Goal: Transaction & Acquisition: Purchase product/service

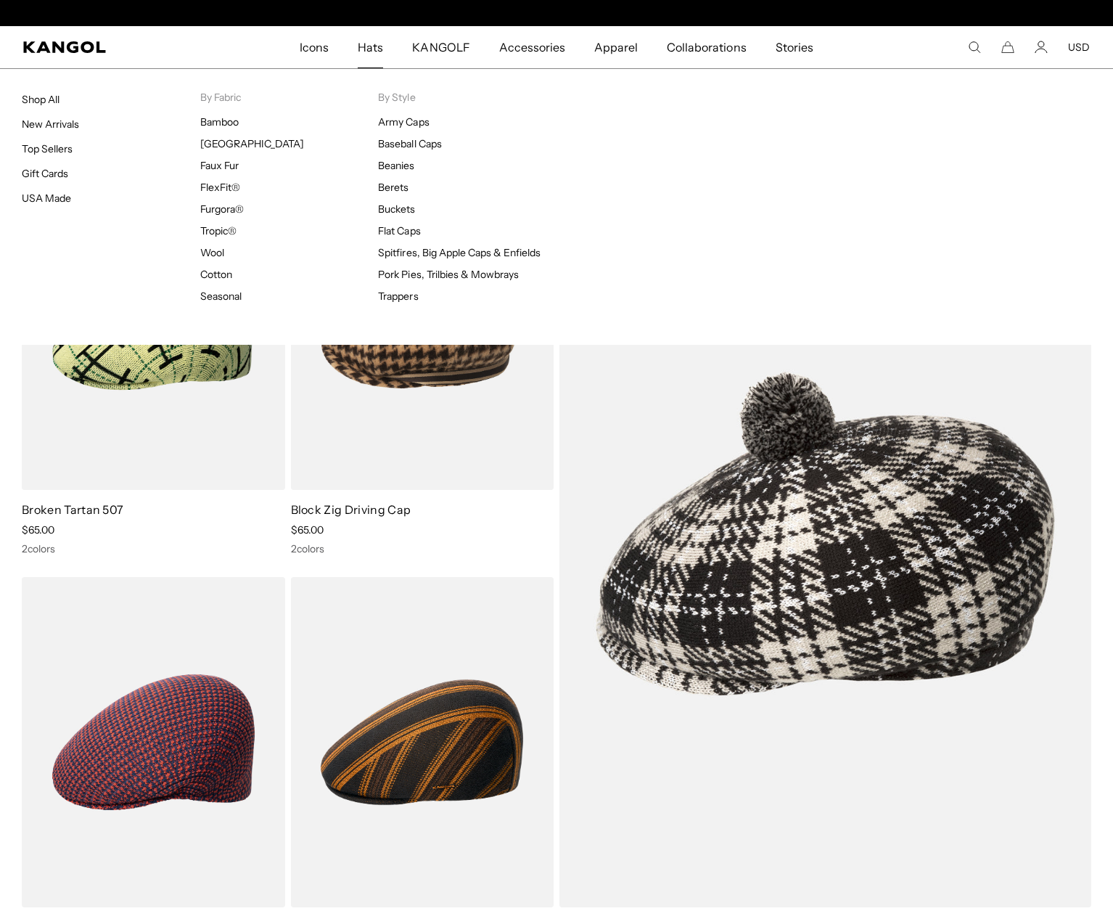
scroll to position [0, 299]
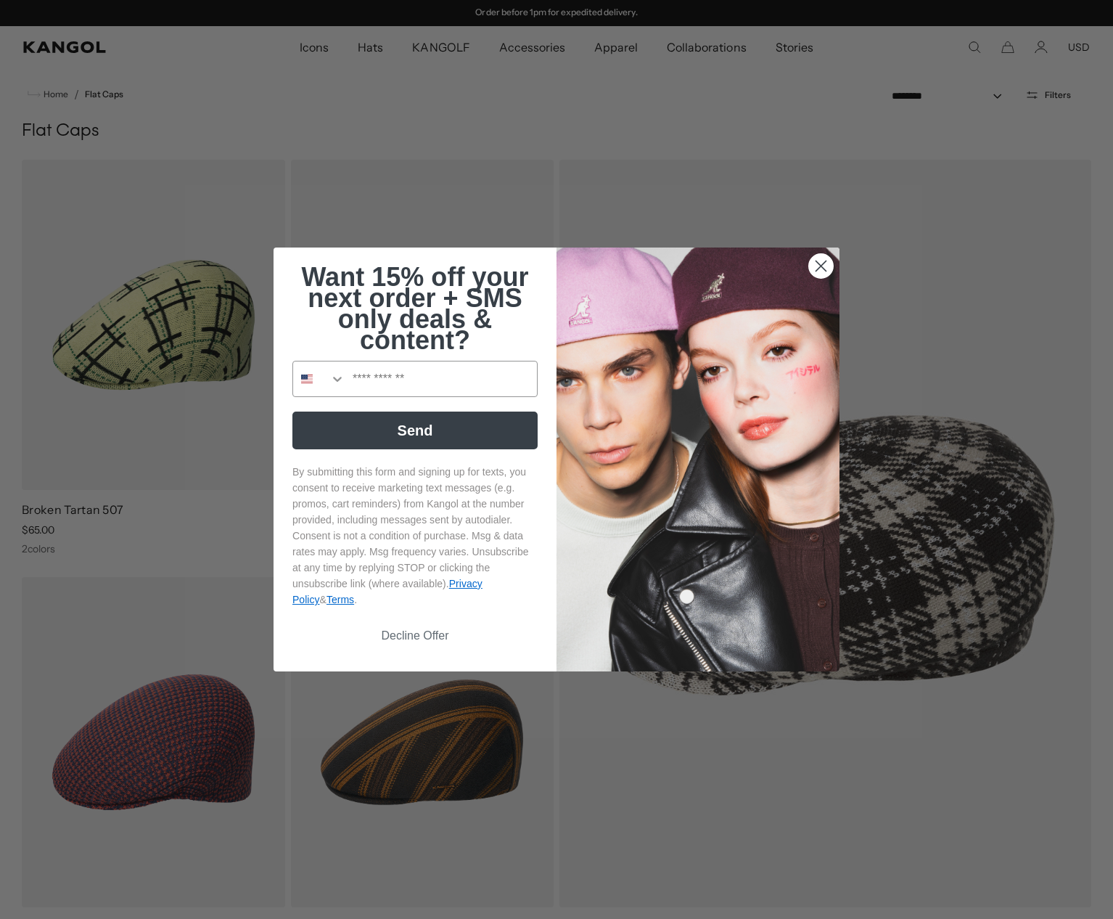
click at [822, 269] on circle "Close dialog" at bounding box center [821, 266] width 24 height 24
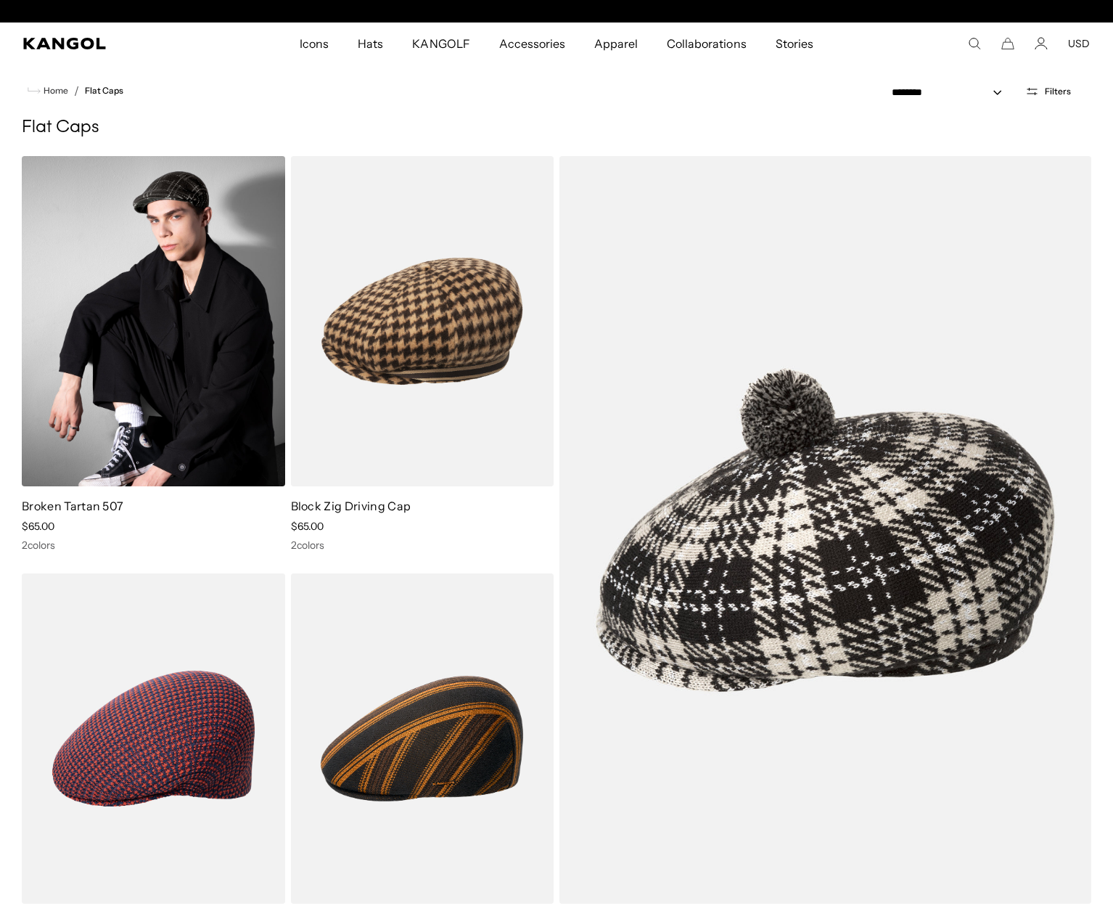
scroll to position [0, 0]
click at [187, 404] on img at bounding box center [153, 321] width 263 height 330
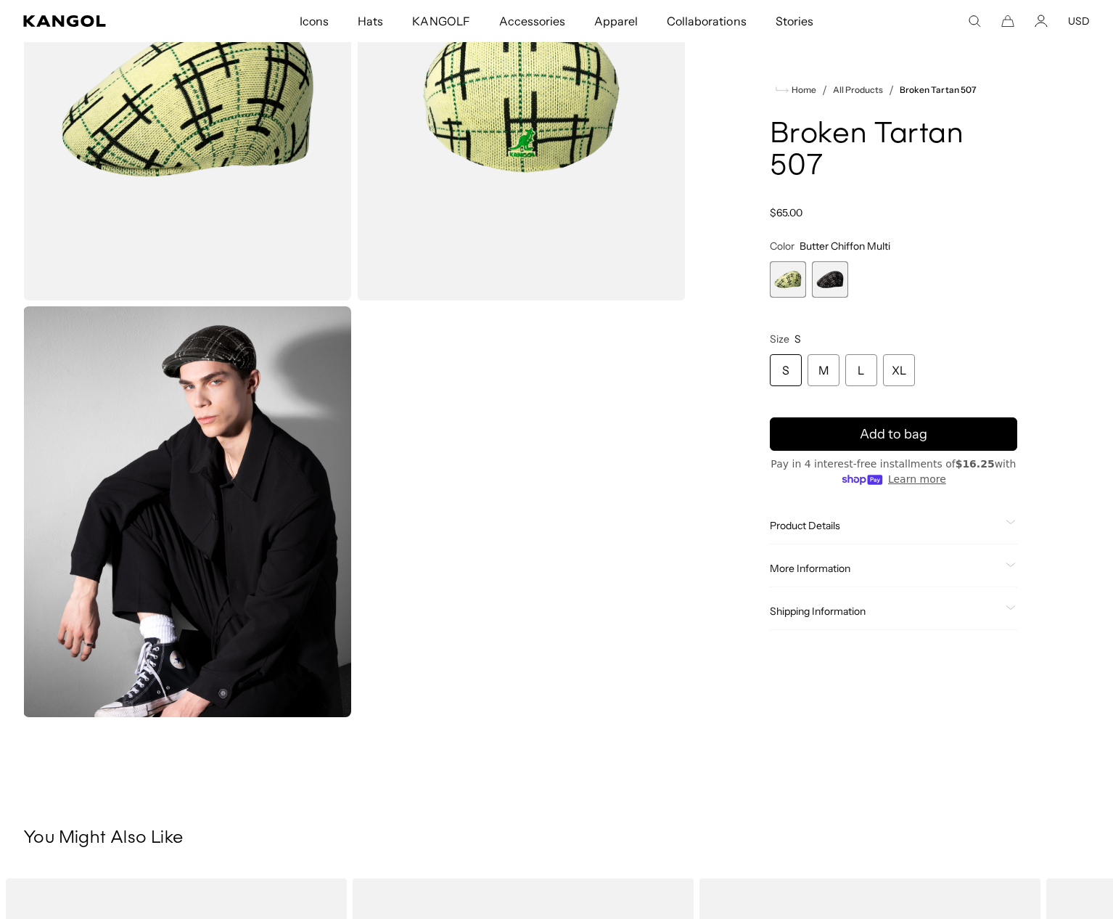
click at [841, 276] on span "2 of 2" at bounding box center [830, 279] width 36 height 36
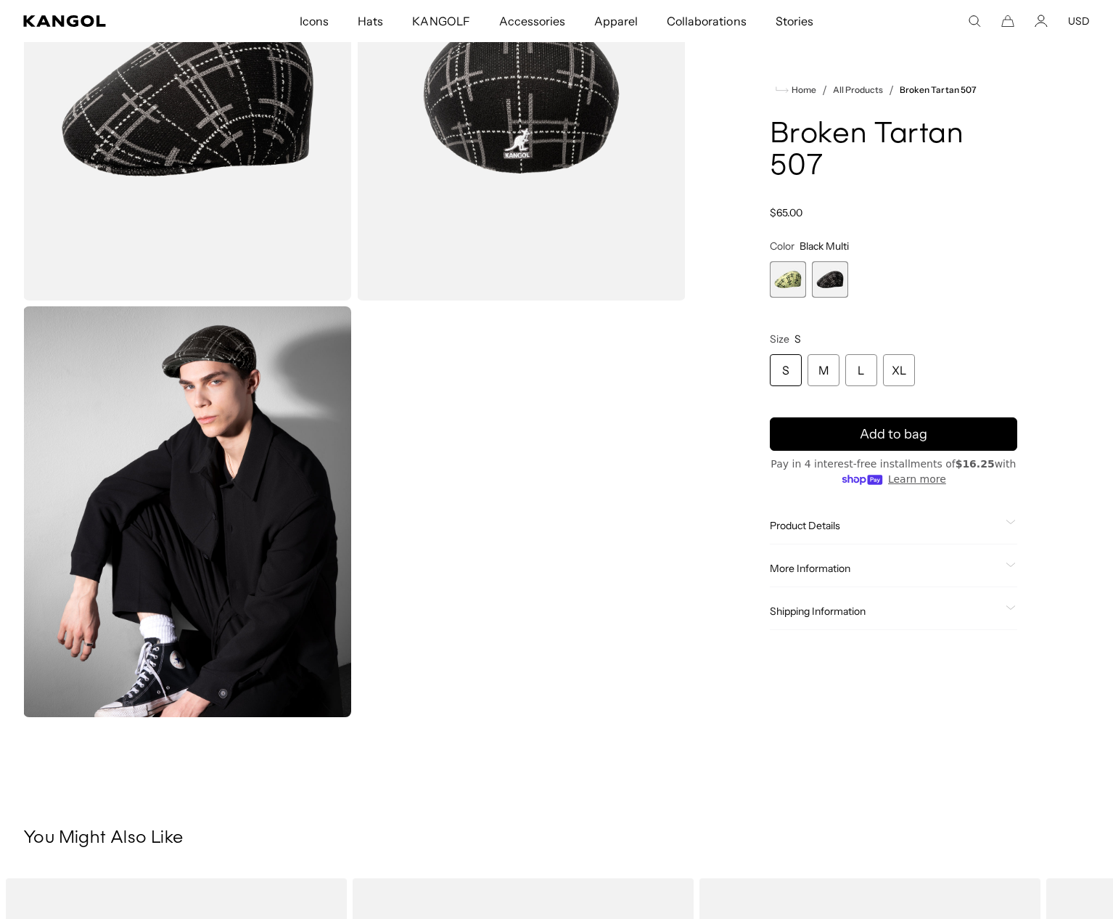
click at [796, 281] on span "1 of 2" at bounding box center [788, 279] width 36 height 36
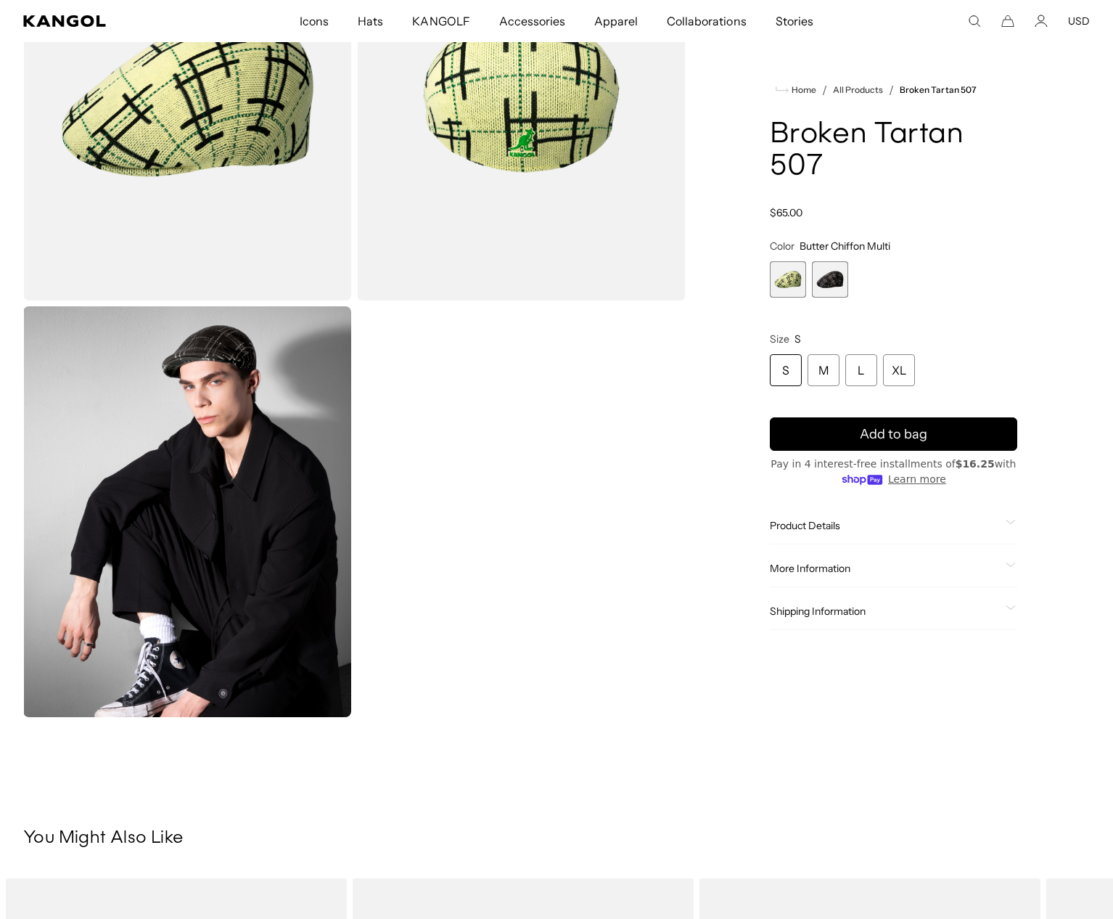
scroll to position [0, 299]
click at [838, 276] on span "2 of 2" at bounding box center [830, 279] width 36 height 36
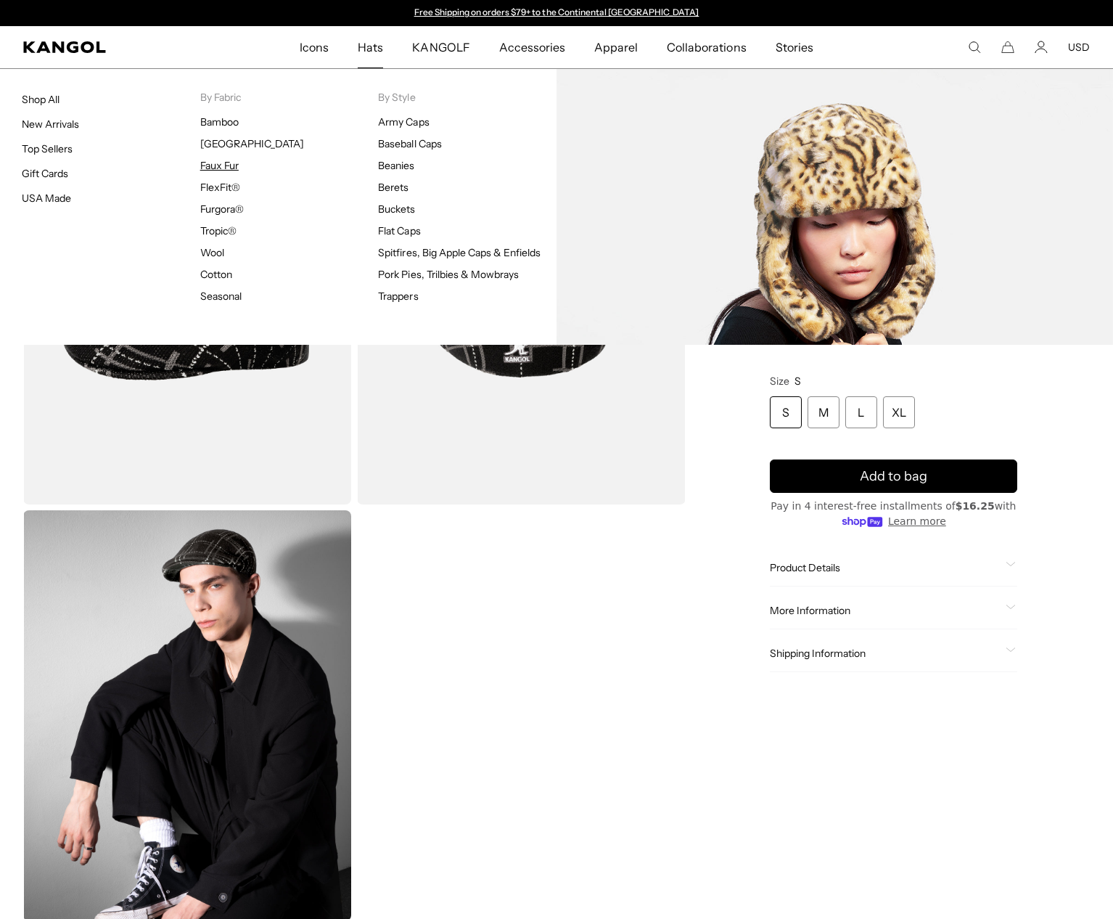
click at [220, 166] on link "Faux Fur" at bounding box center [219, 165] width 38 height 13
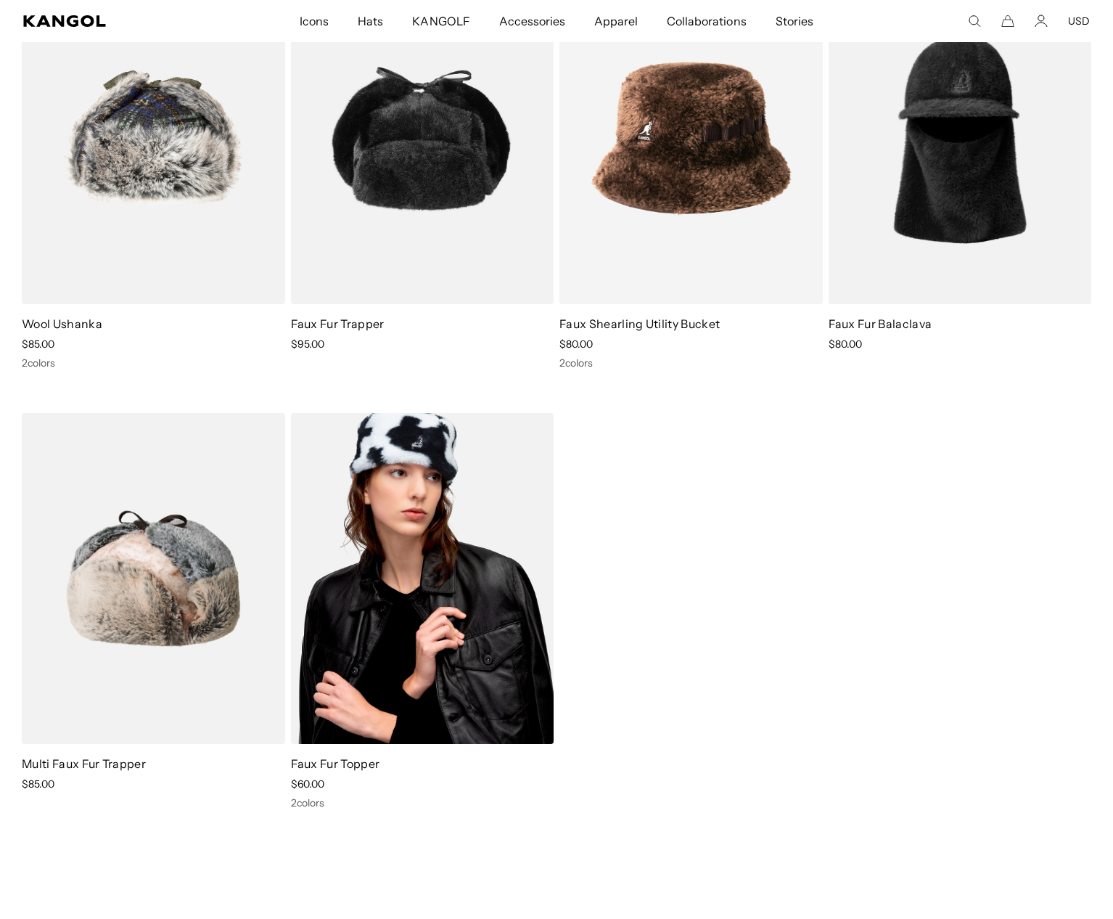
click at [480, 610] on img at bounding box center [422, 578] width 263 height 330
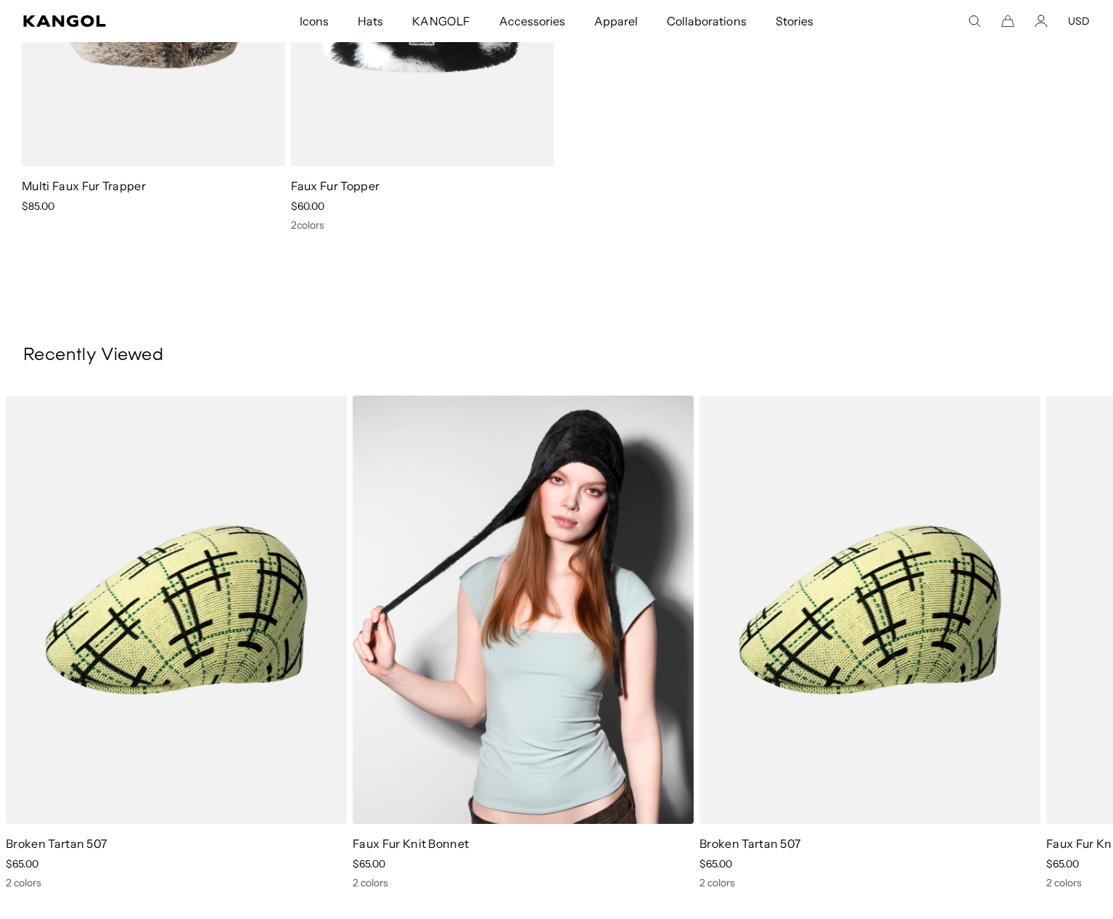
click at [553, 484] on img "2 of 2" at bounding box center [523, 610] width 341 height 428
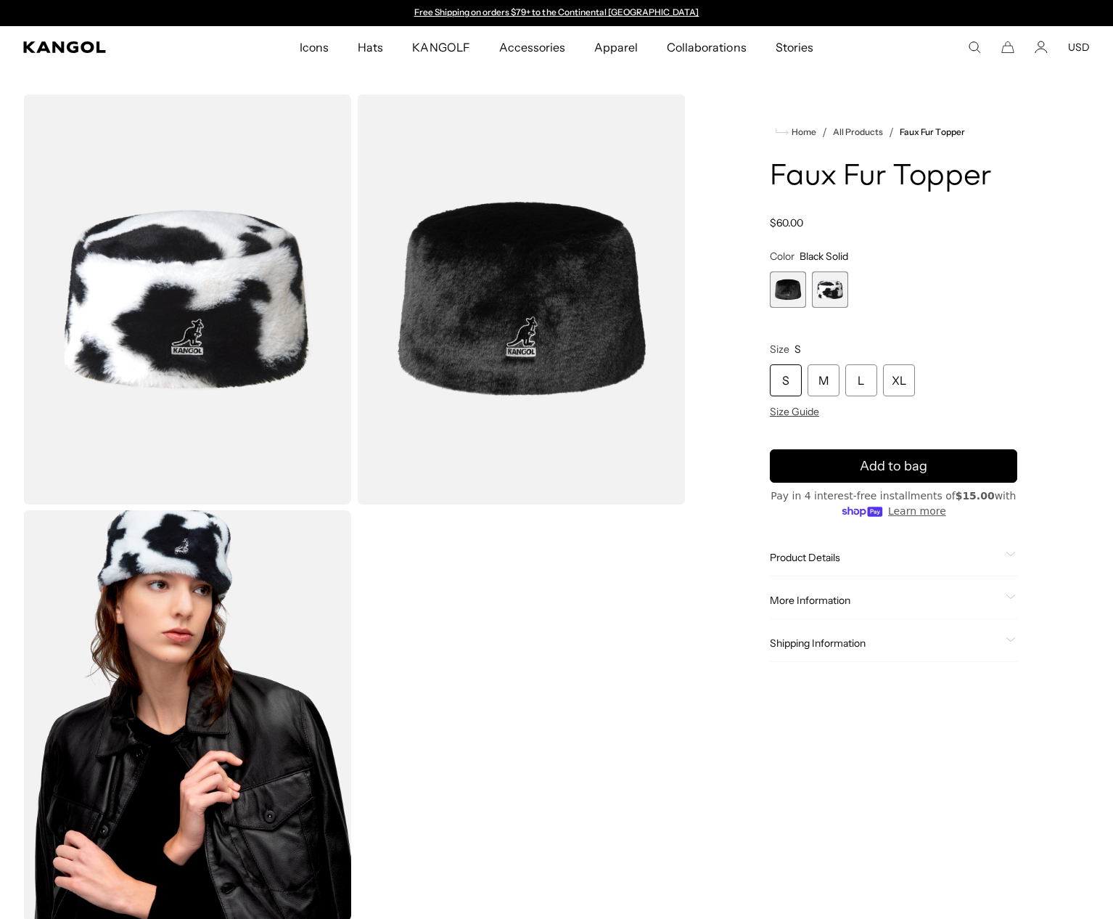
click at [538, 292] on img "Gallery Viewer" at bounding box center [521, 299] width 328 height 410
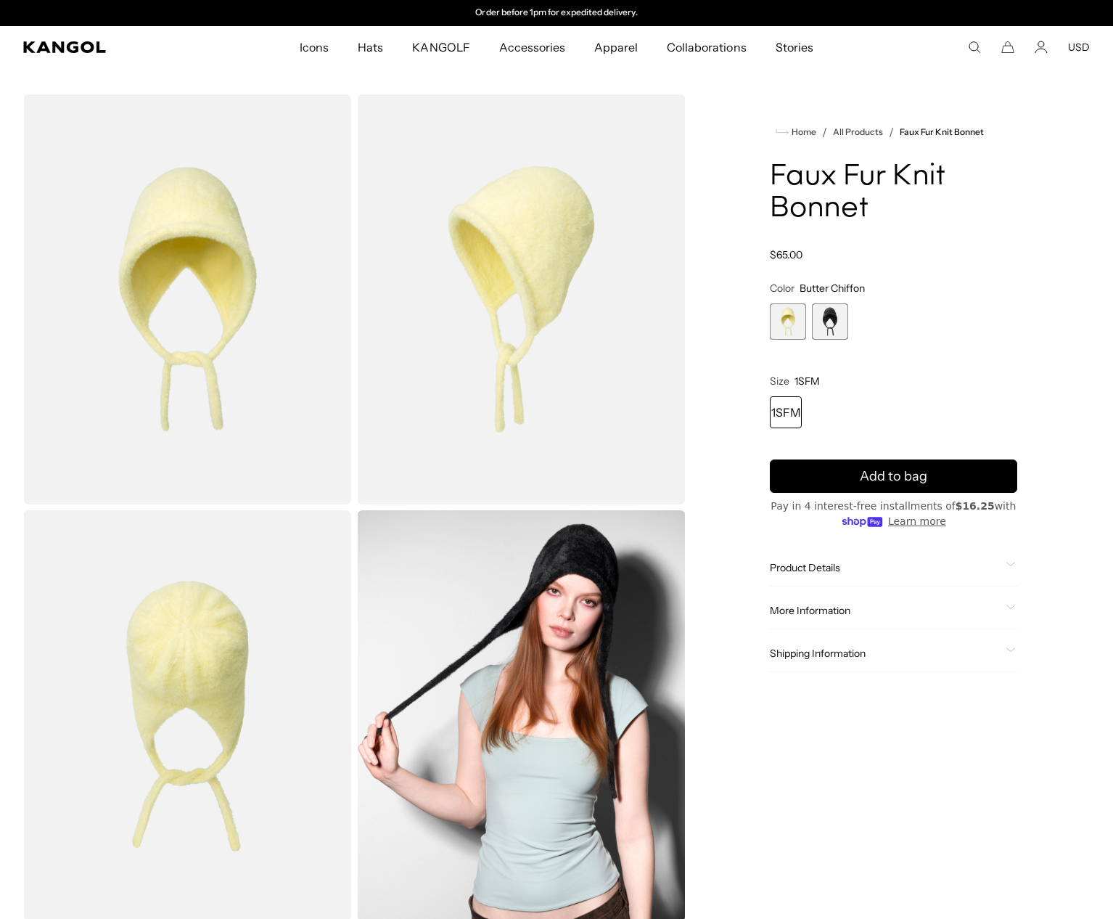
click at [830, 325] on span "2 of 2" at bounding box center [830, 321] width 36 height 36
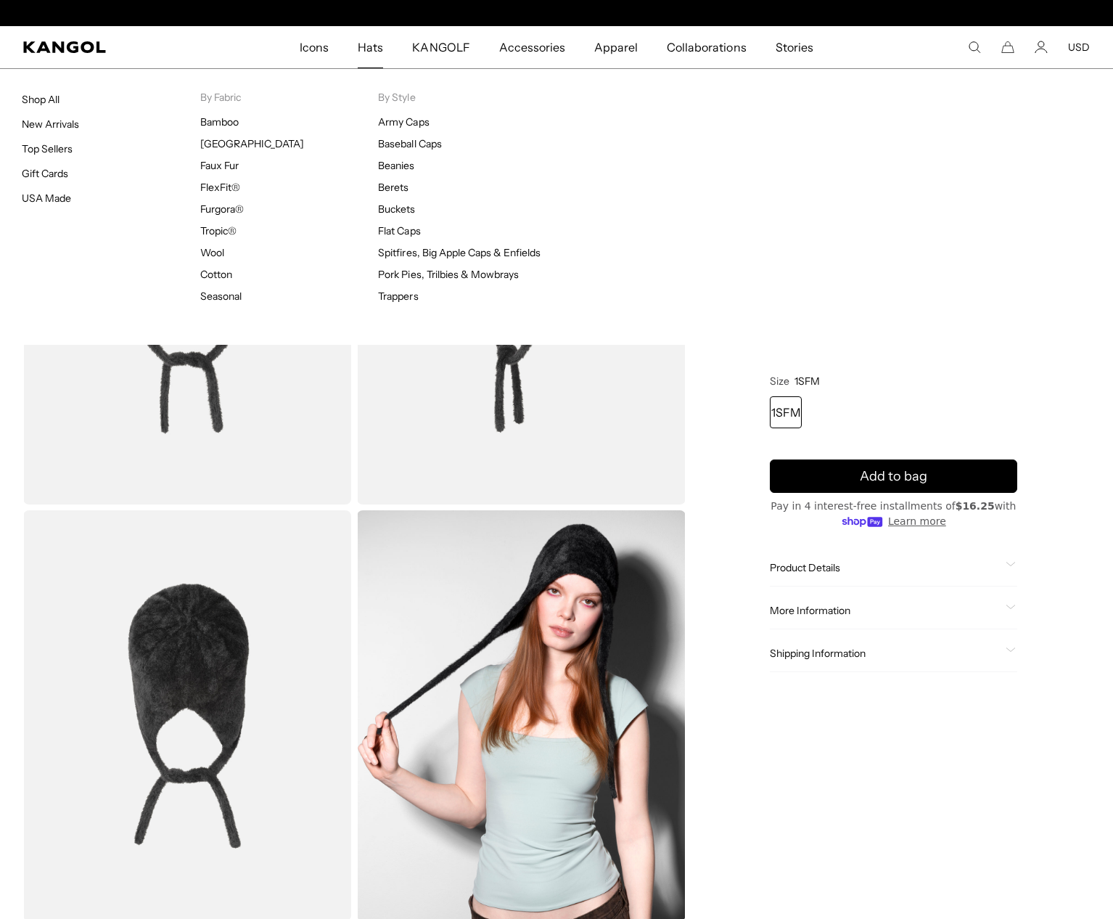
scroll to position [0, 299]
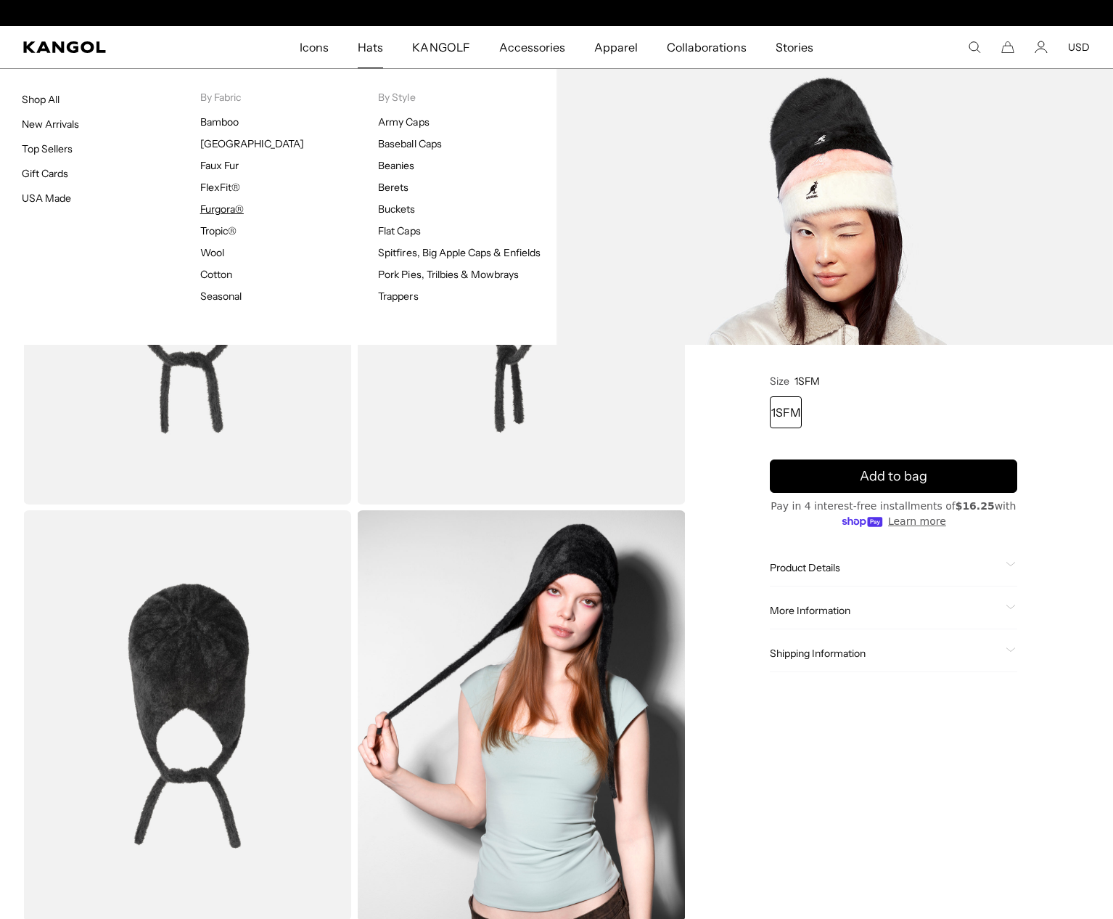
click at [218, 208] on link "Furgora®" at bounding box center [222, 208] width 44 height 13
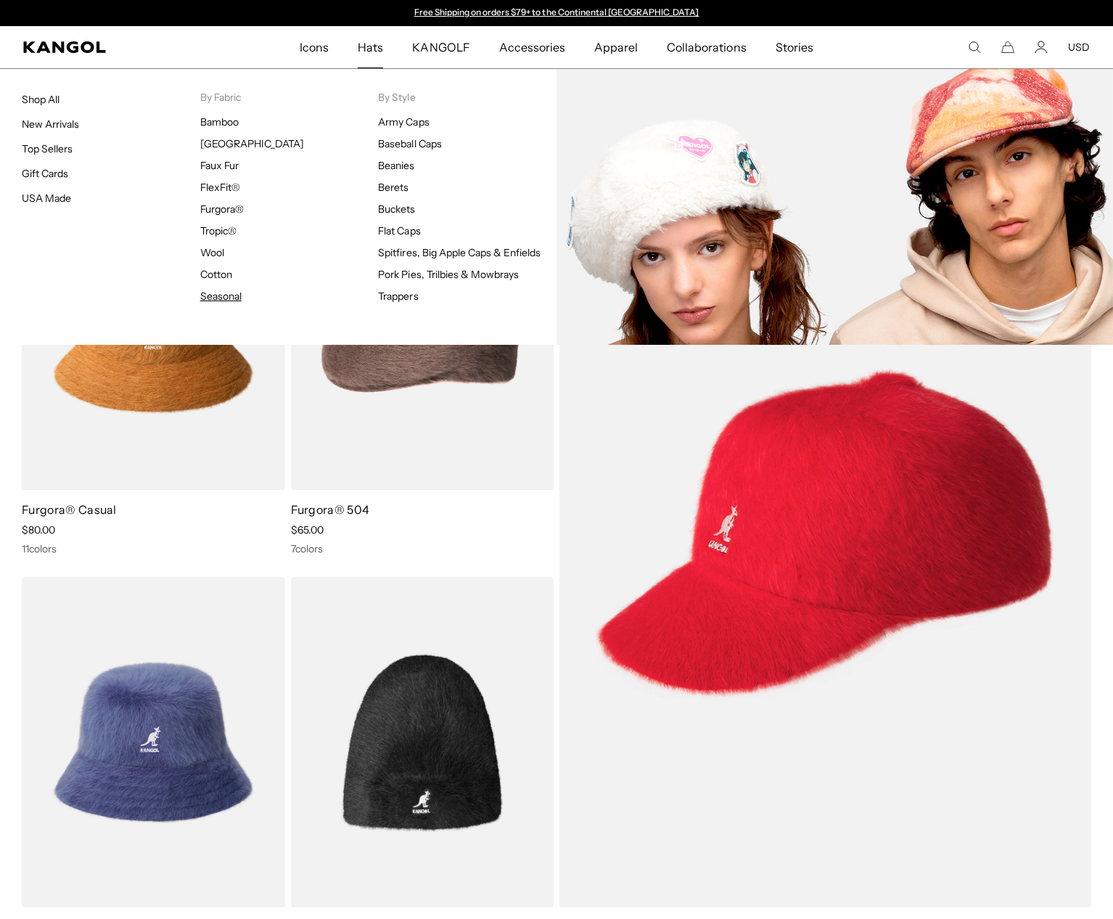
click at [226, 298] on link "Seasonal" at bounding box center [220, 296] width 41 height 13
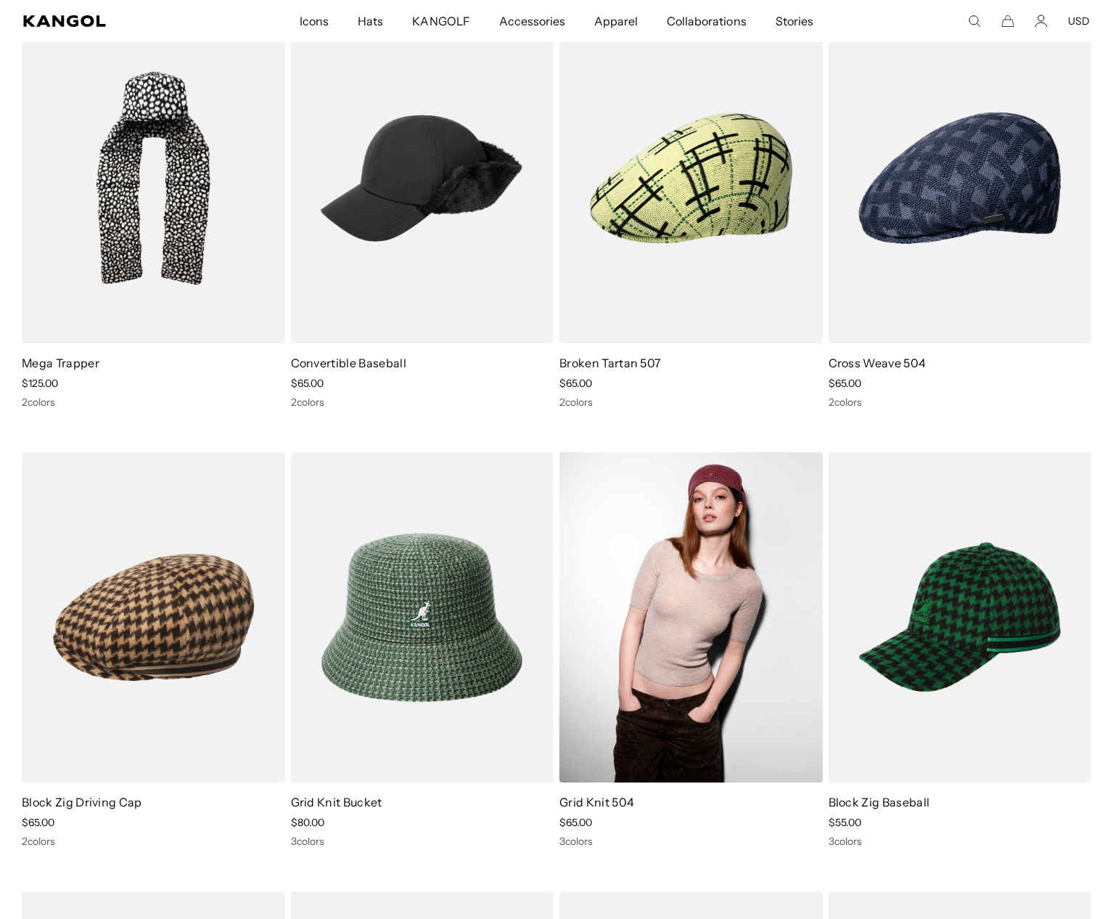
click at [718, 589] on img at bounding box center [691, 617] width 263 height 330
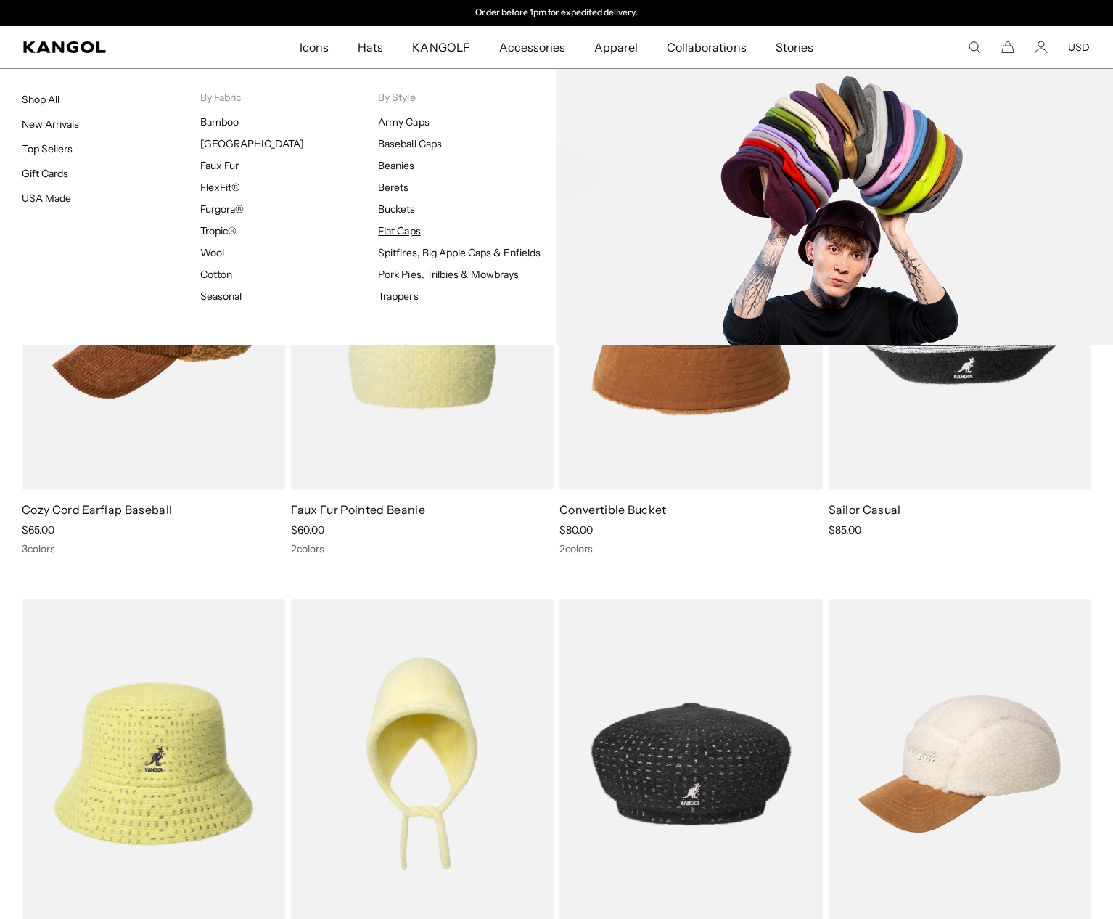
click at [409, 229] on link "Flat Caps" at bounding box center [399, 230] width 42 height 13
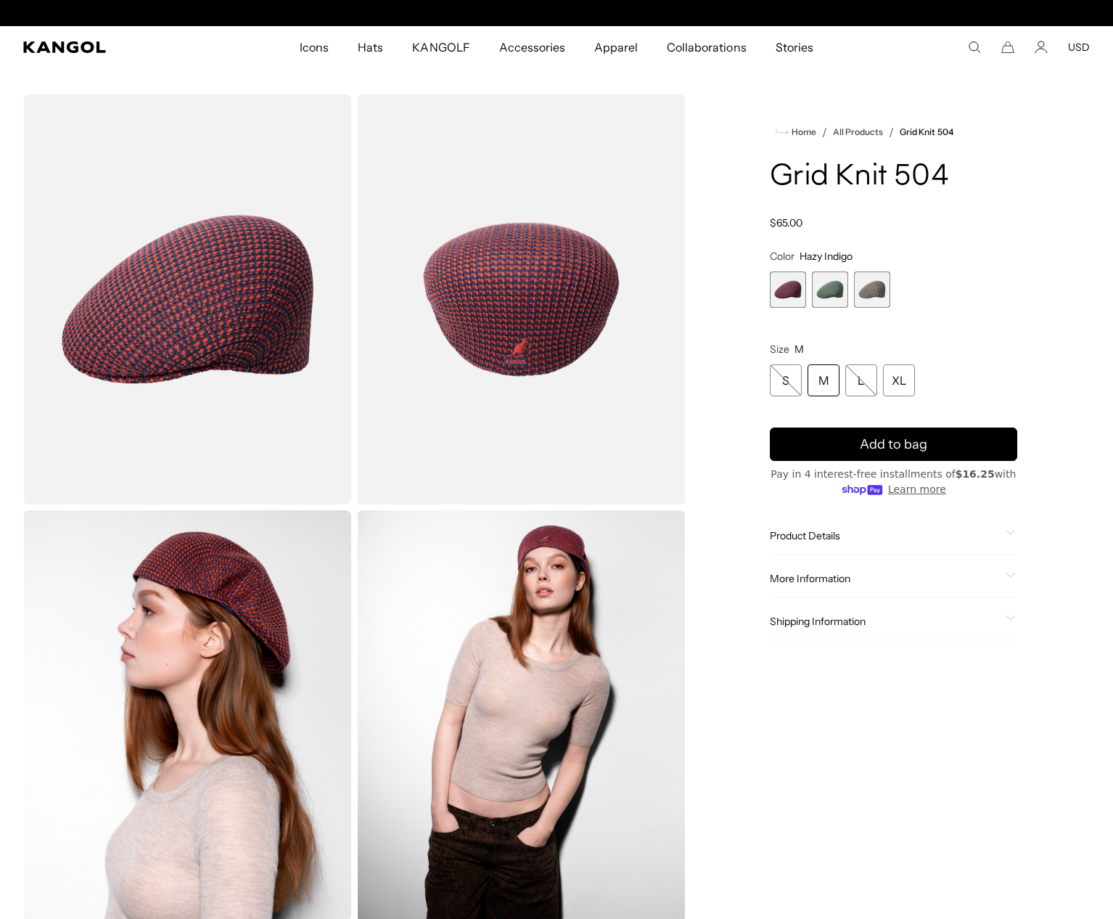
scroll to position [0, 299]
click at [835, 286] on span "2 of 3" at bounding box center [830, 289] width 36 height 36
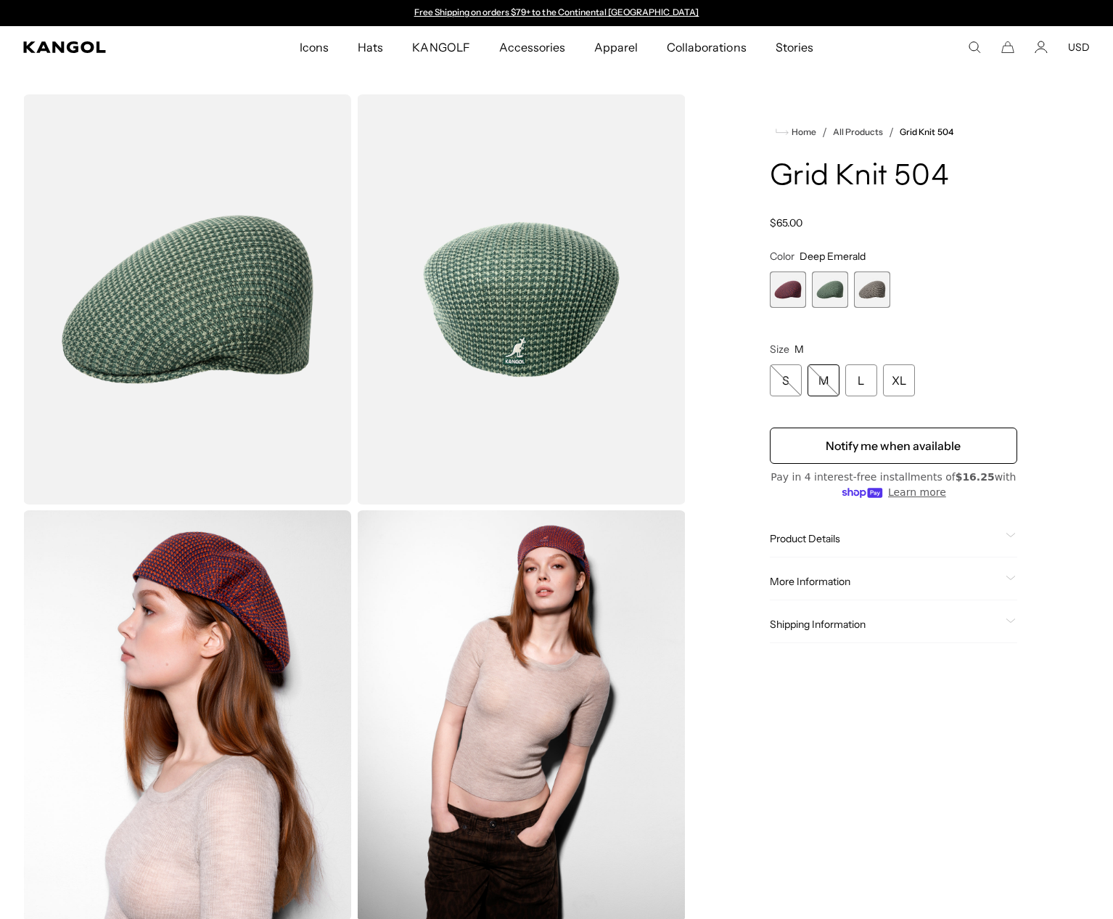
click at [884, 288] on span "3 of 3" at bounding box center [872, 289] width 36 height 36
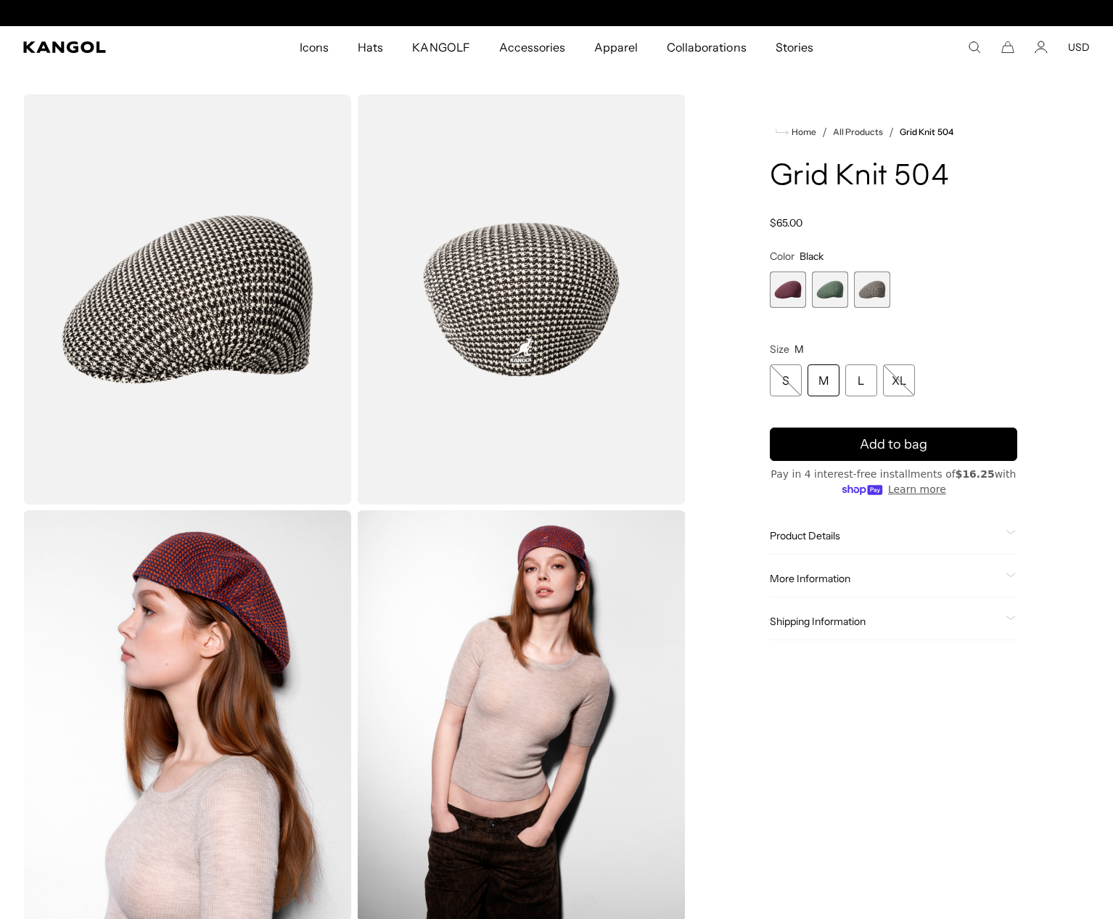
scroll to position [0, 299]
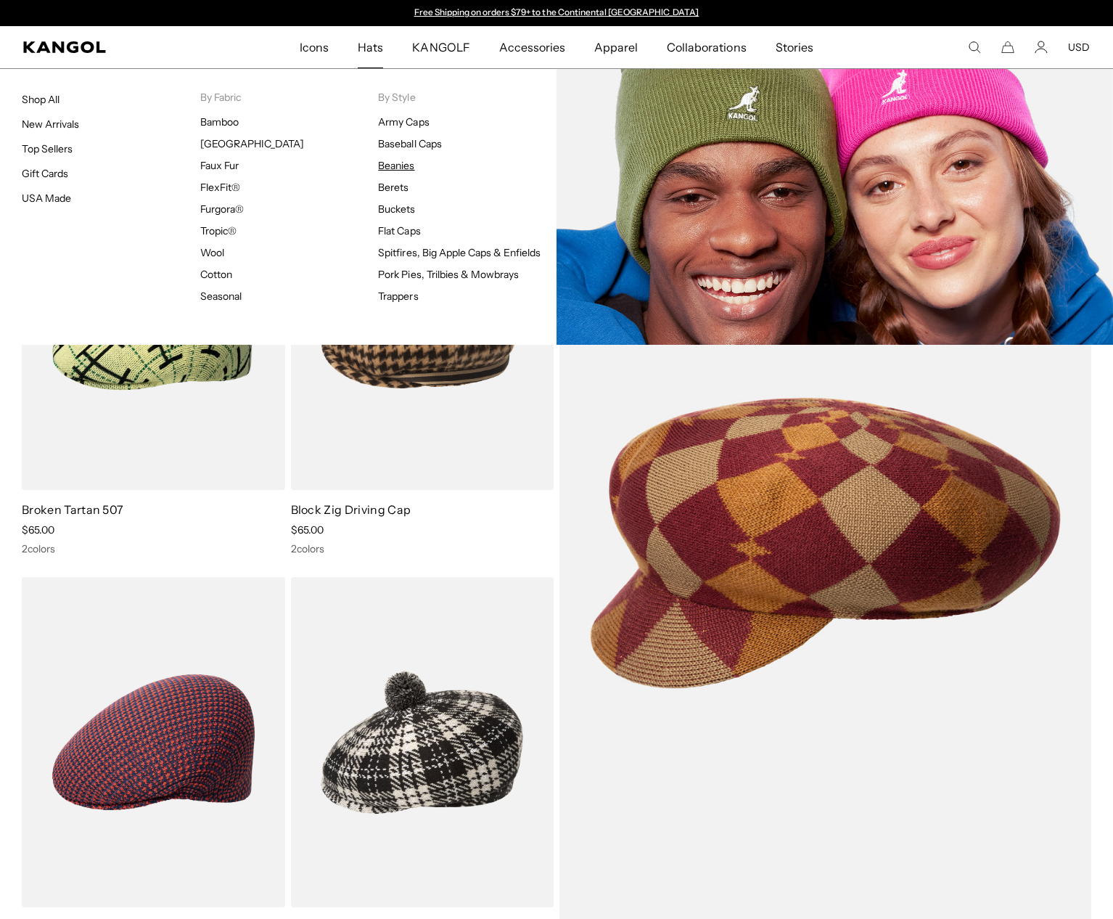
click at [403, 167] on link "Beanies" at bounding box center [396, 165] width 36 height 13
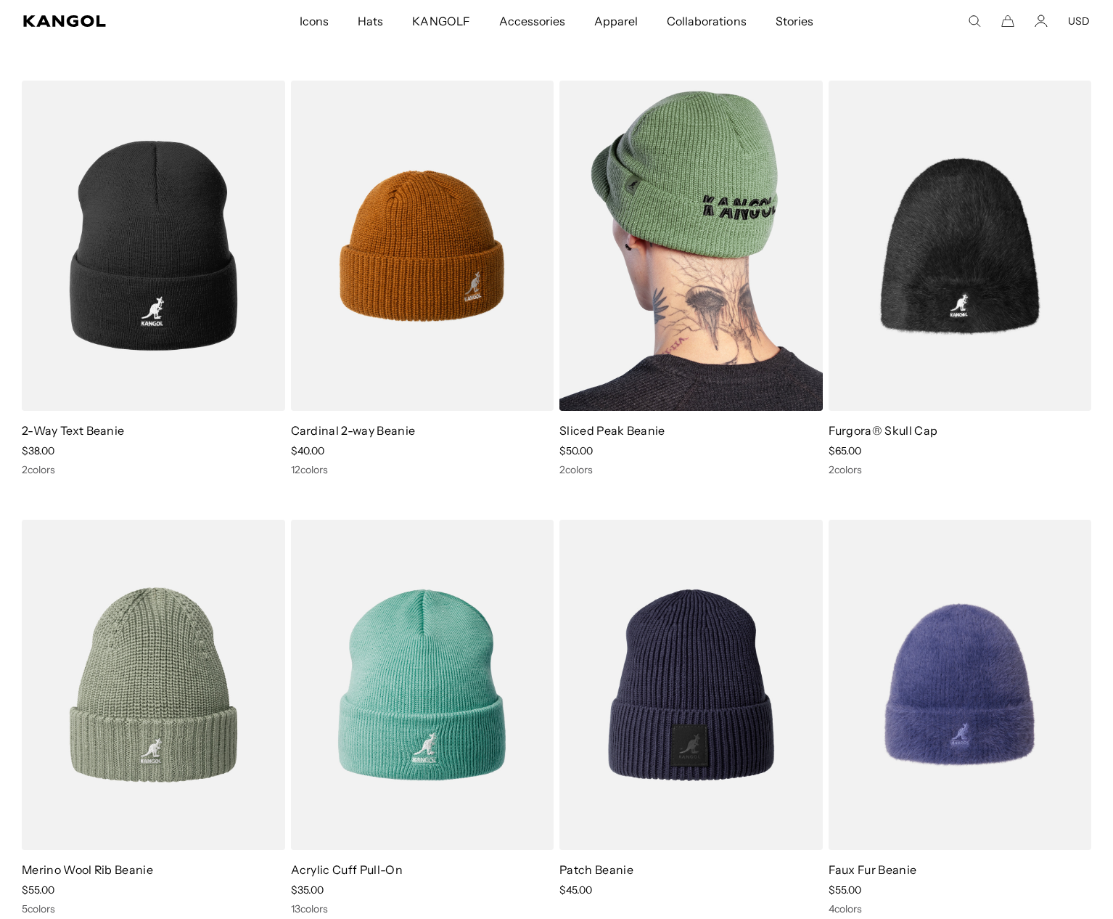
click at [681, 258] on img at bounding box center [691, 246] width 263 height 330
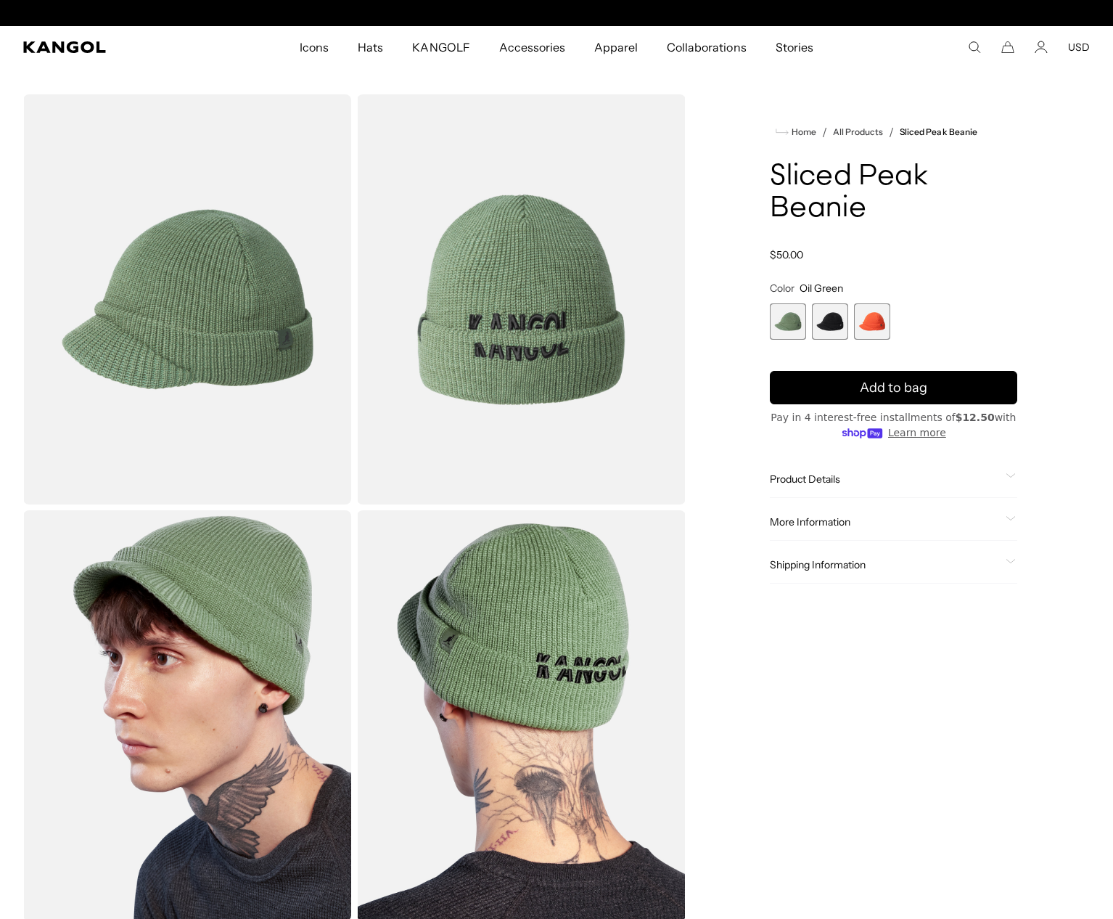
scroll to position [0, 299]
click at [832, 321] on span "2 of 3" at bounding box center [830, 321] width 36 height 36
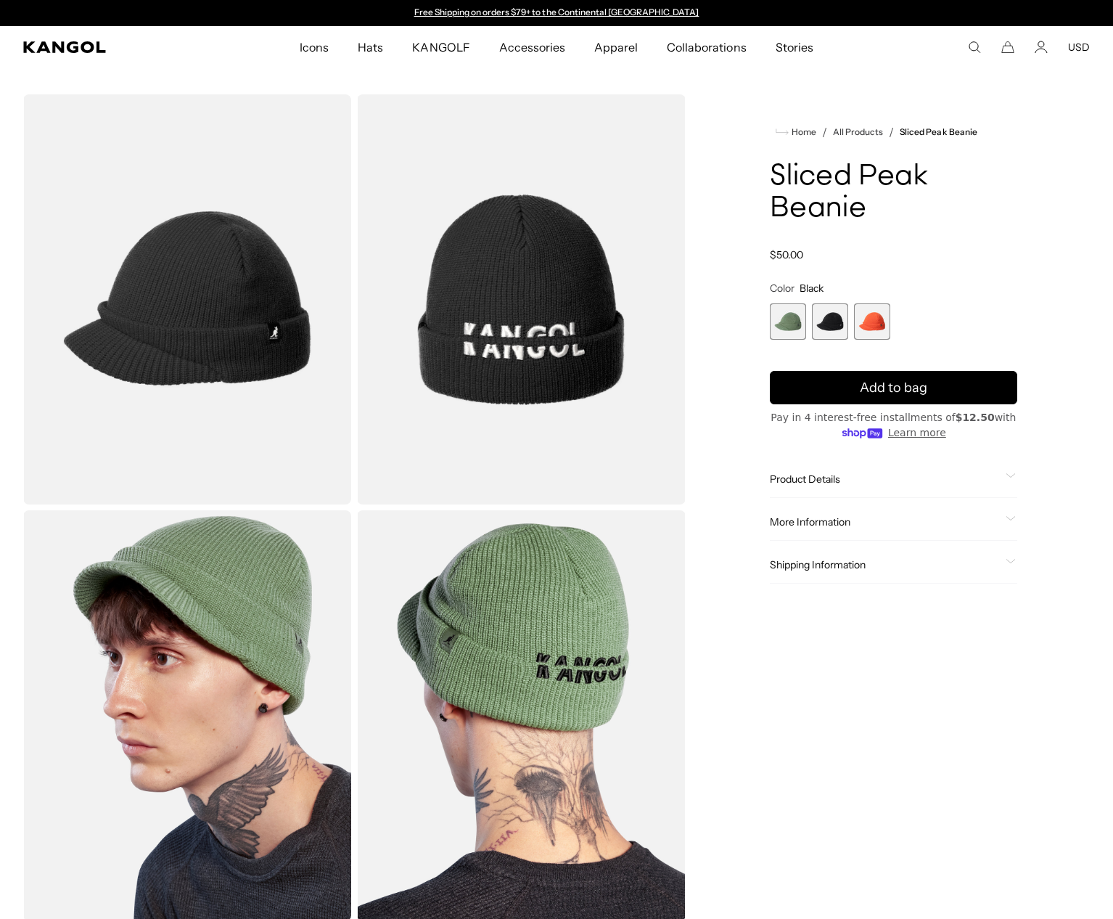
click at [873, 325] on span "3 of 3" at bounding box center [872, 321] width 36 height 36
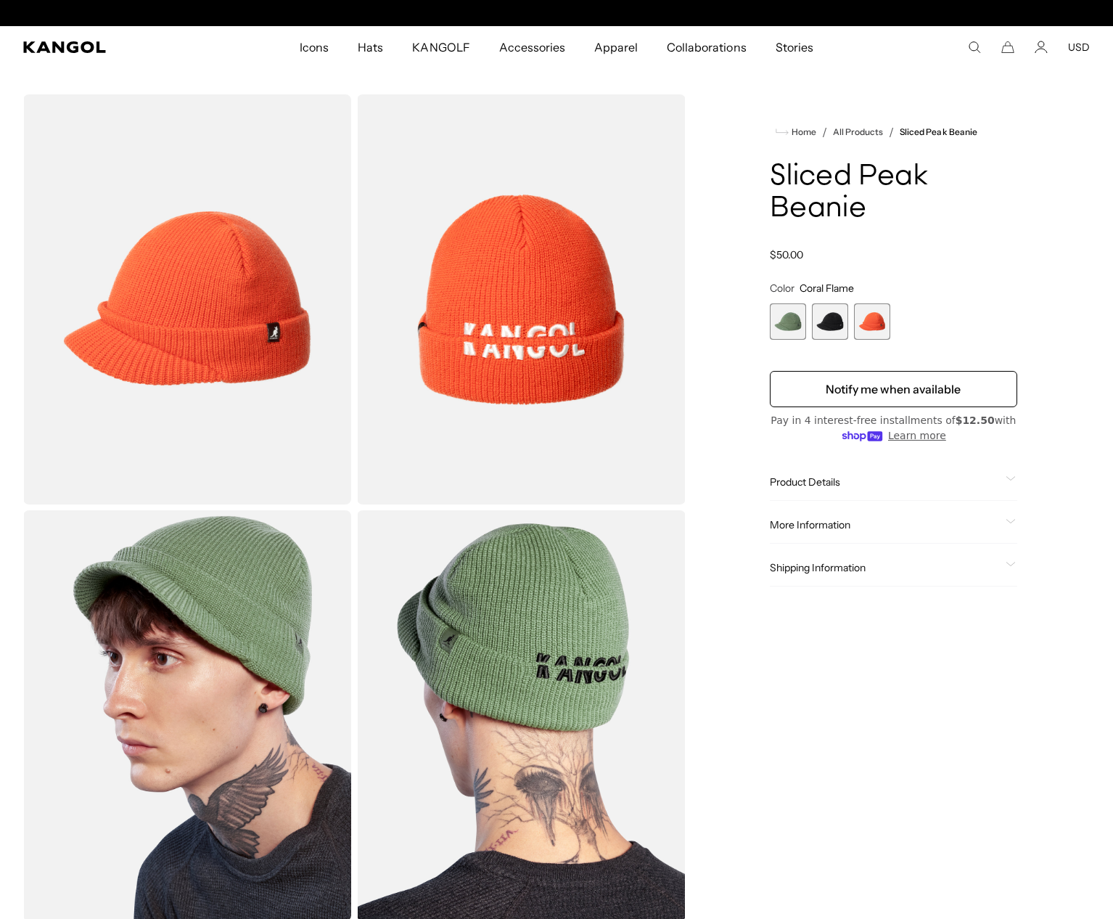
scroll to position [0, 299]
click at [786, 319] on span "1 of 3" at bounding box center [788, 321] width 36 height 36
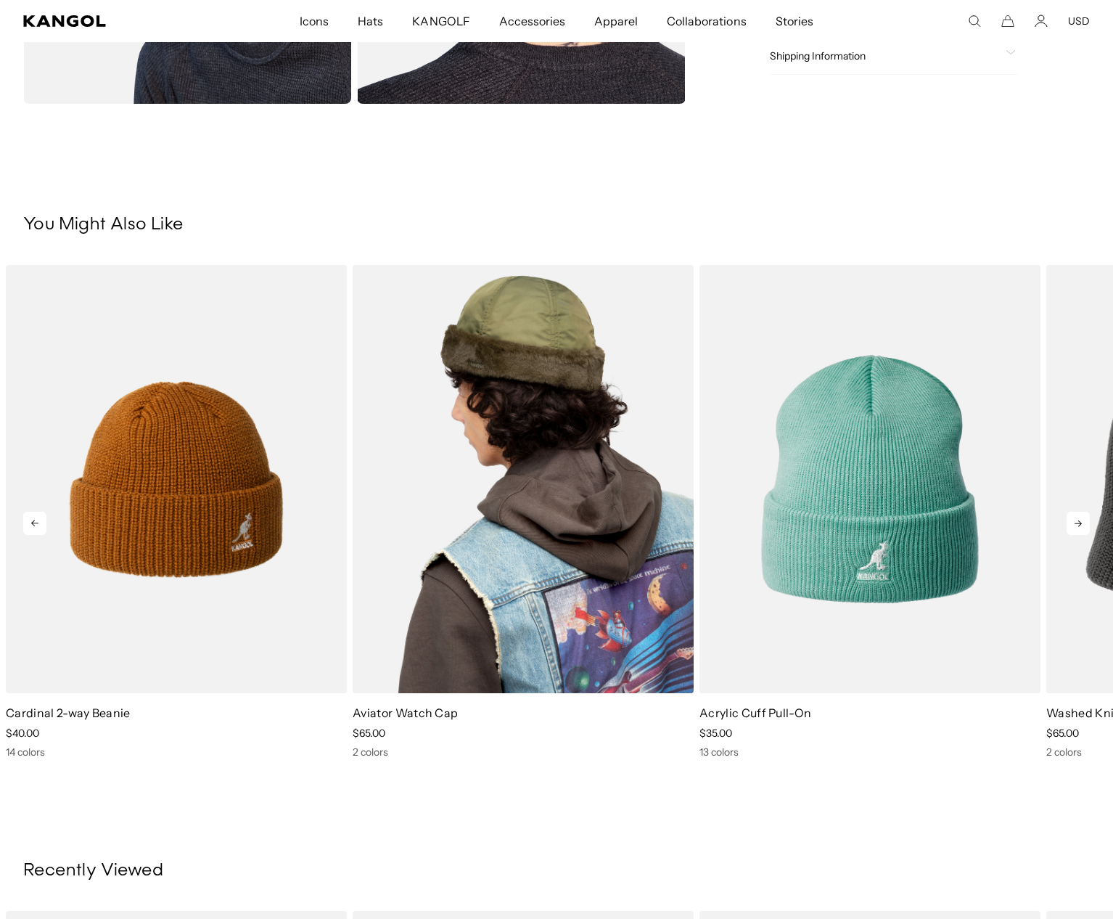
click at [546, 377] on img "2 of 5" at bounding box center [523, 479] width 341 height 428
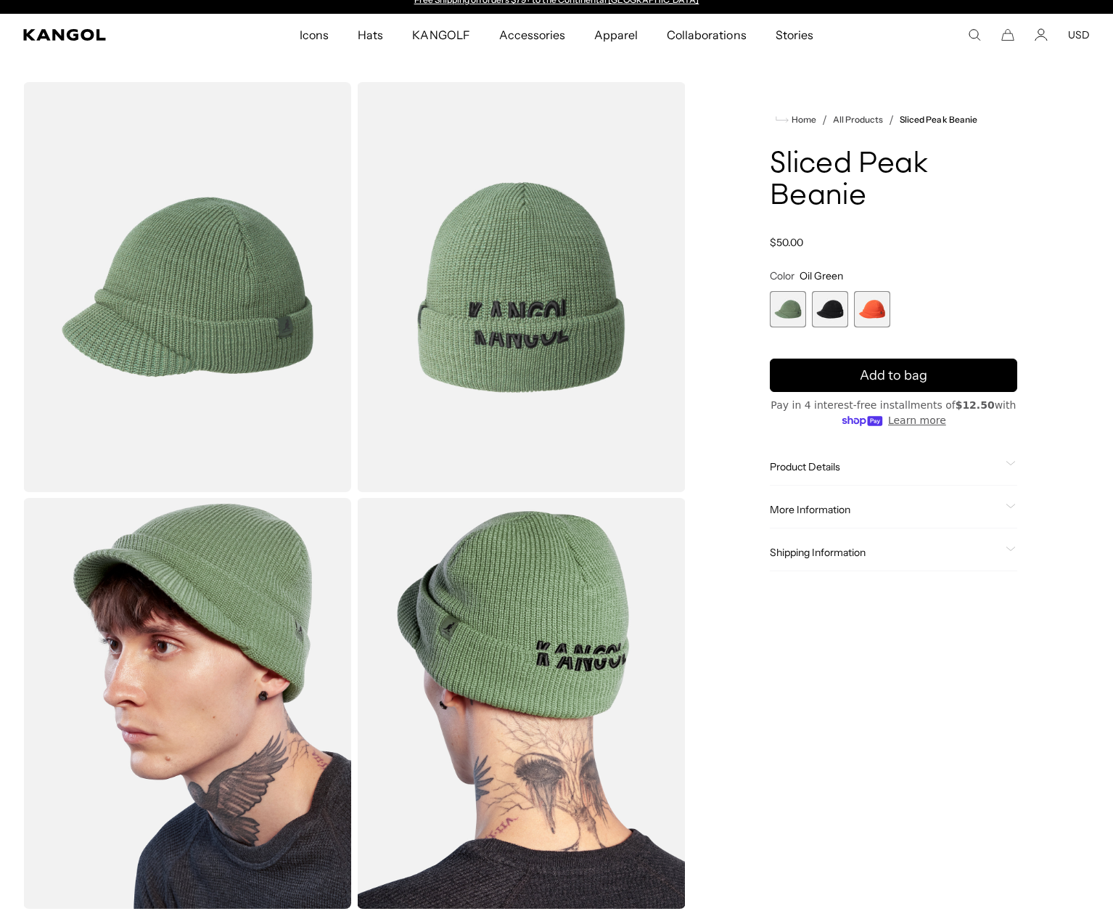
click at [779, 316] on span "1 of 3" at bounding box center [788, 309] width 36 height 36
click at [851, 378] on button "Add to bag" at bounding box center [893, 375] width 247 height 33
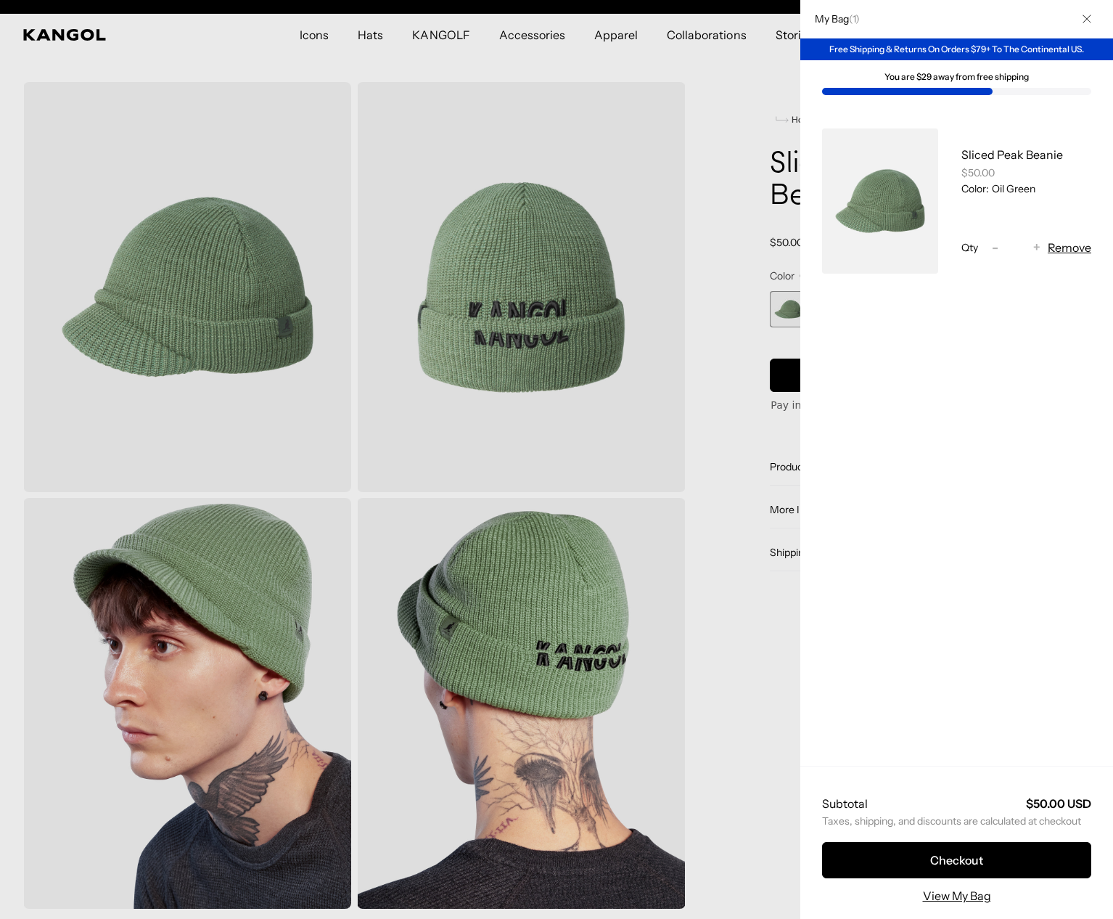
scroll to position [0, 299]
click at [687, 271] on div at bounding box center [556, 459] width 1113 height 919
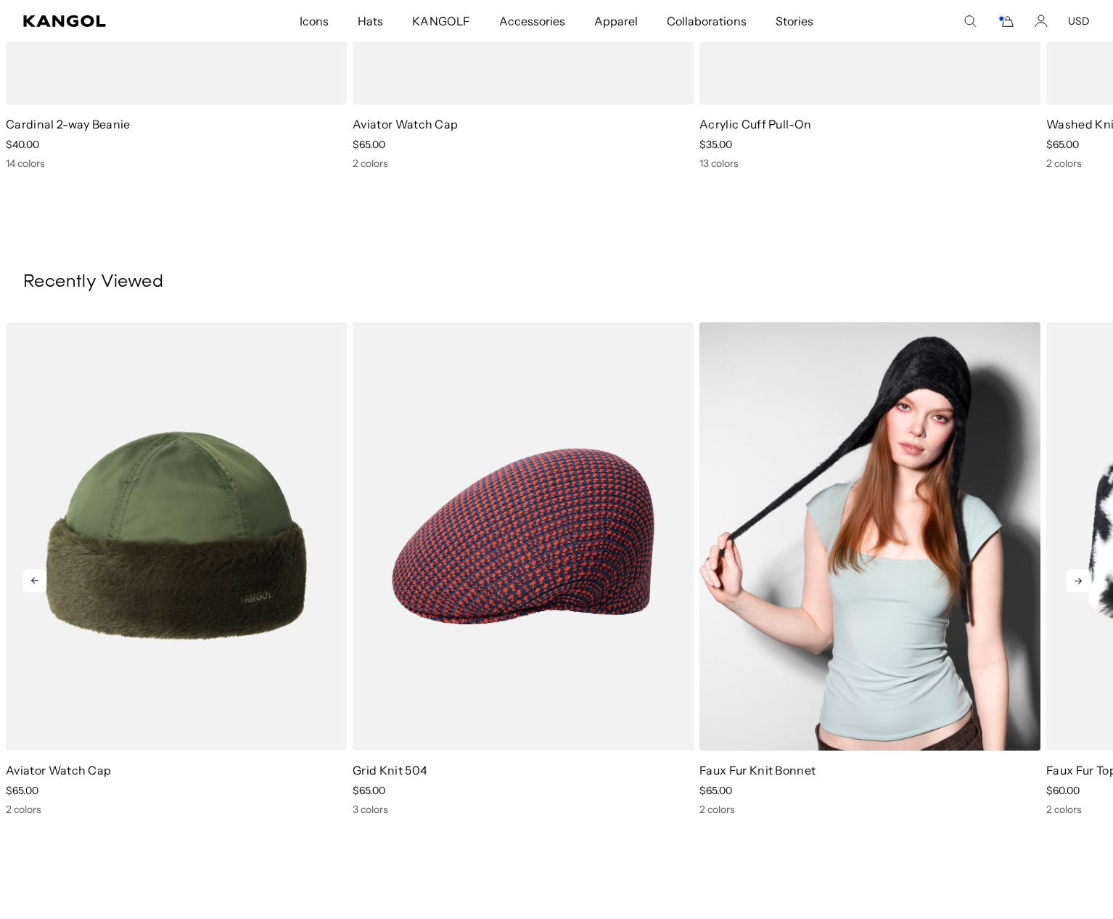
click at [819, 677] on img "3 of 5" at bounding box center [870, 536] width 341 height 428
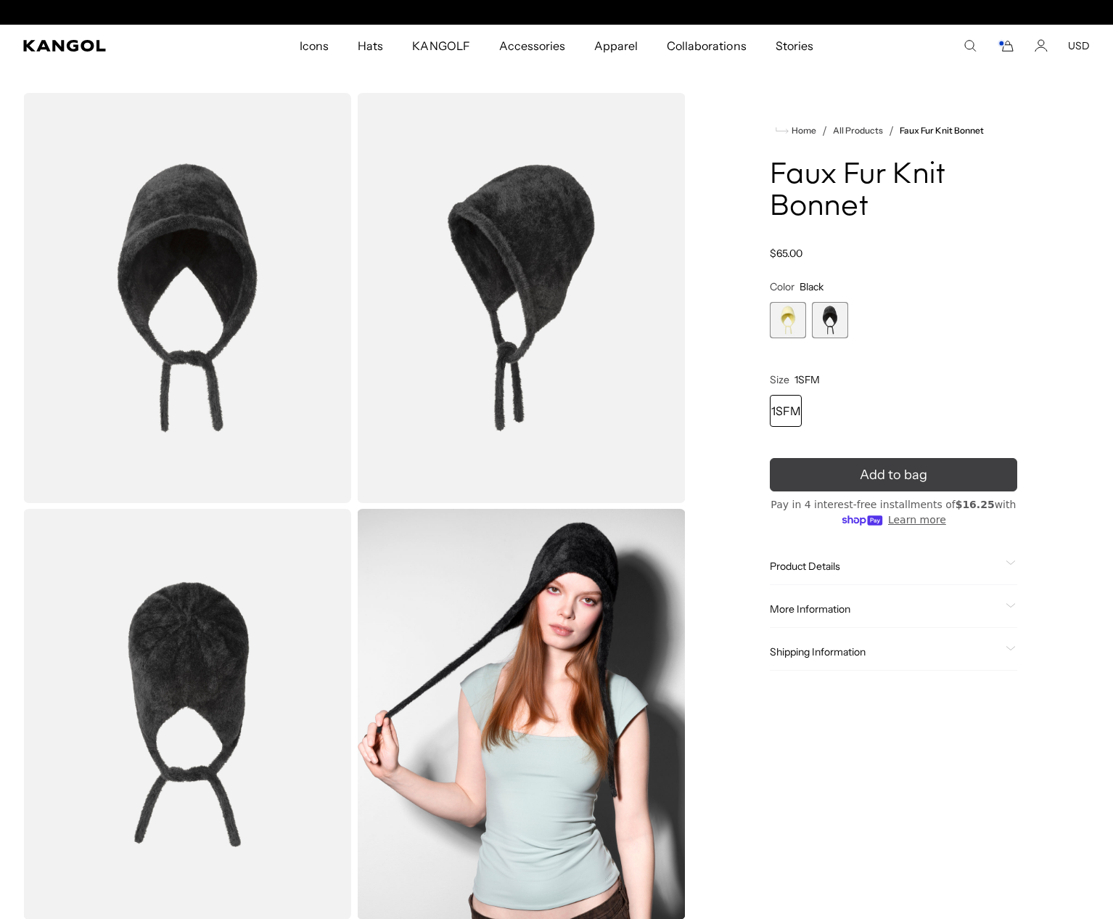
scroll to position [0, 299]
click at [880, 479] on span "Add to bag" at bounding box center [893, 475] width 67 height 20
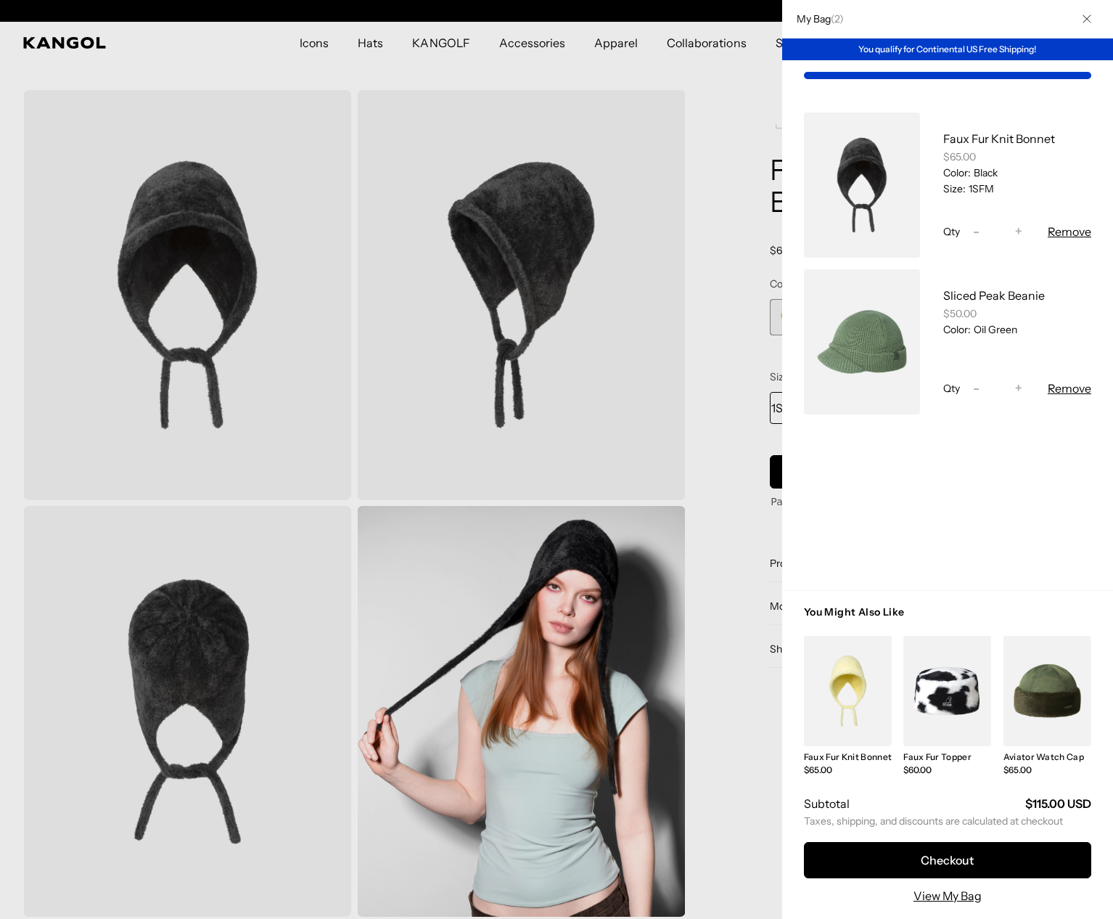
scroll to position [0, 0]
drag, startPoint x: 177, startPoint y: 57, endPoint x: 141, endPoint y: 12, distance: 58.4
click at [176, 59] on div at bounding box center [556, 459] width 1113 height 919
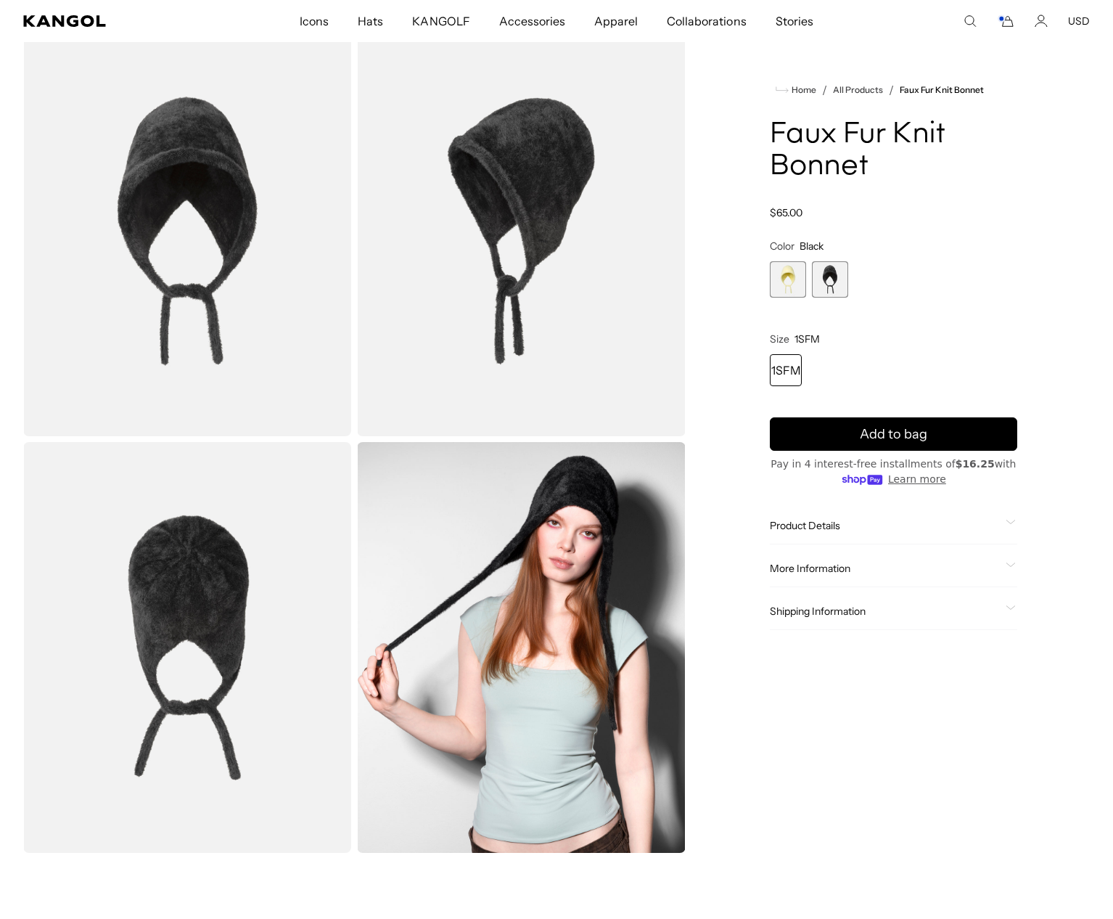
scroll to position [70, 0]
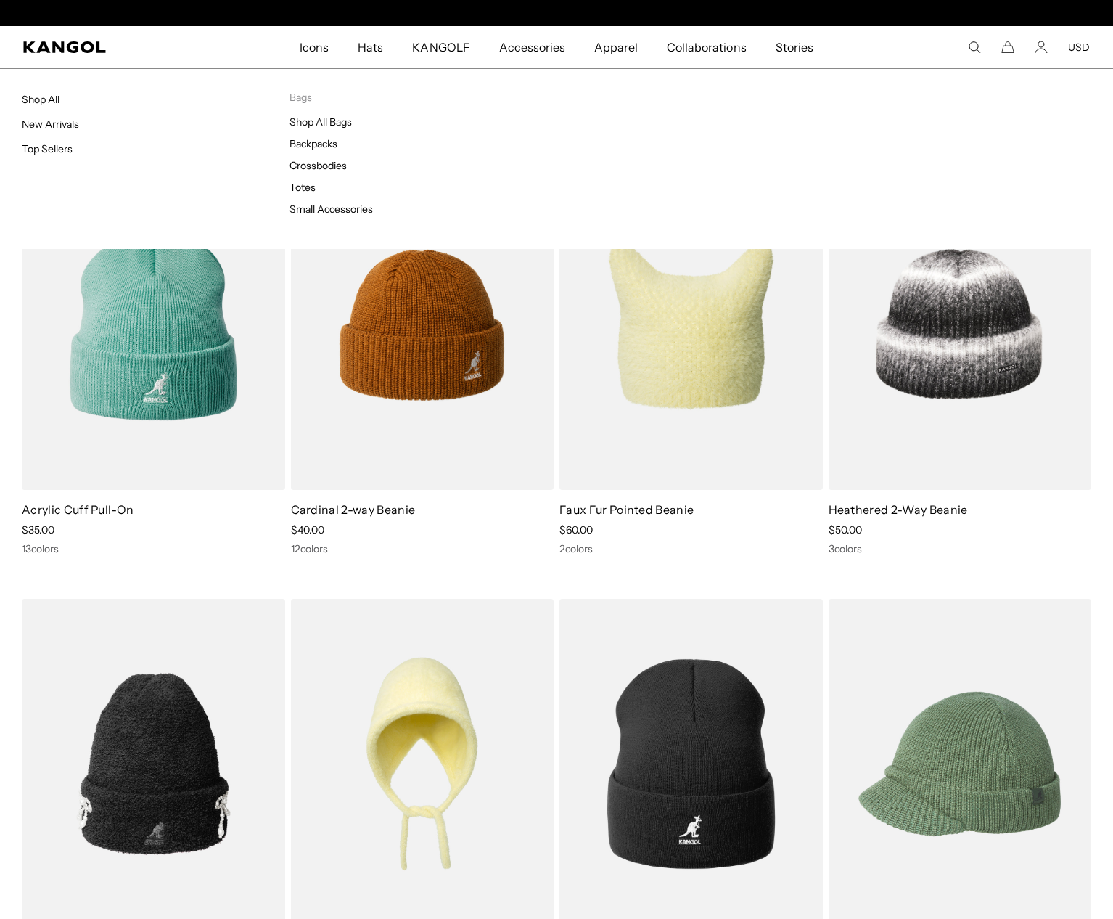
scroll to position [0, 299]
click at [541, 51] on span "Accessories" at bounding box center [532, 47] width 66 height 42
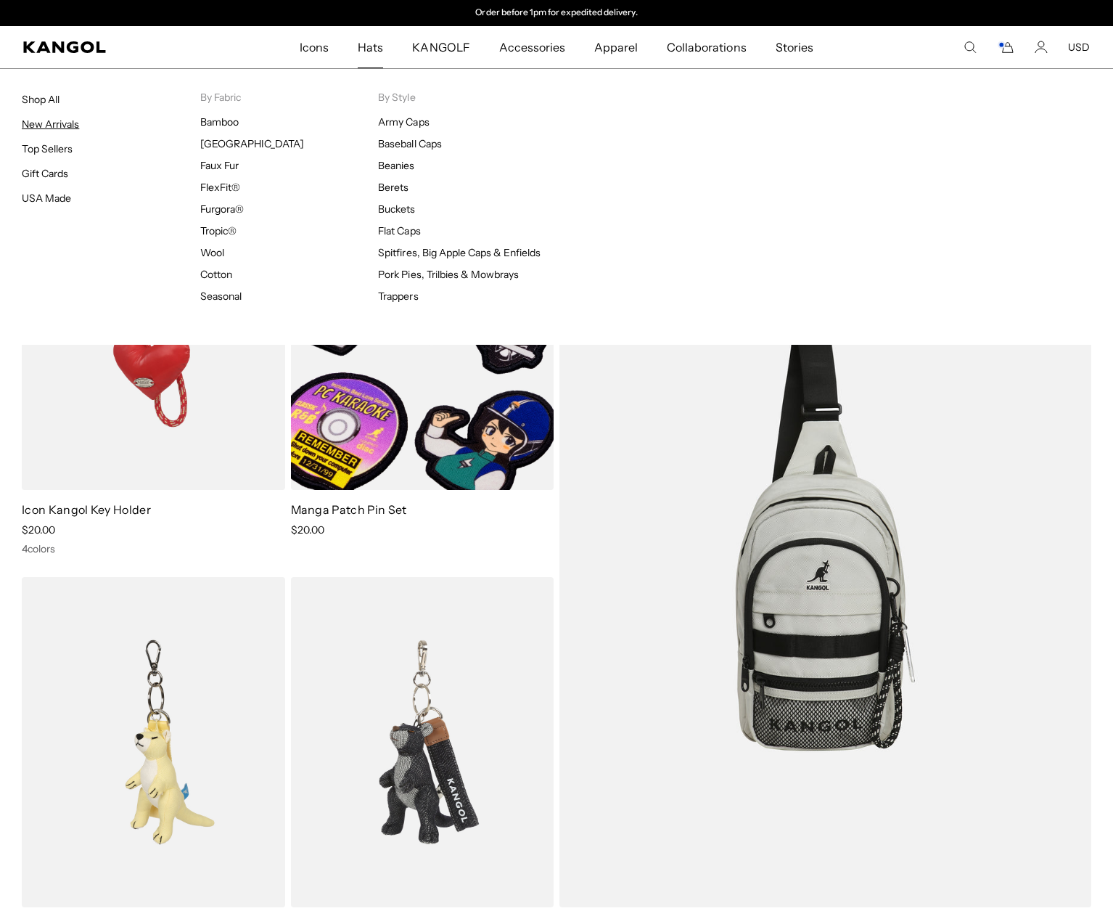
click at [67, 124] on link "New Arrivals" at bounding box center [50, 124] width 57 height 13
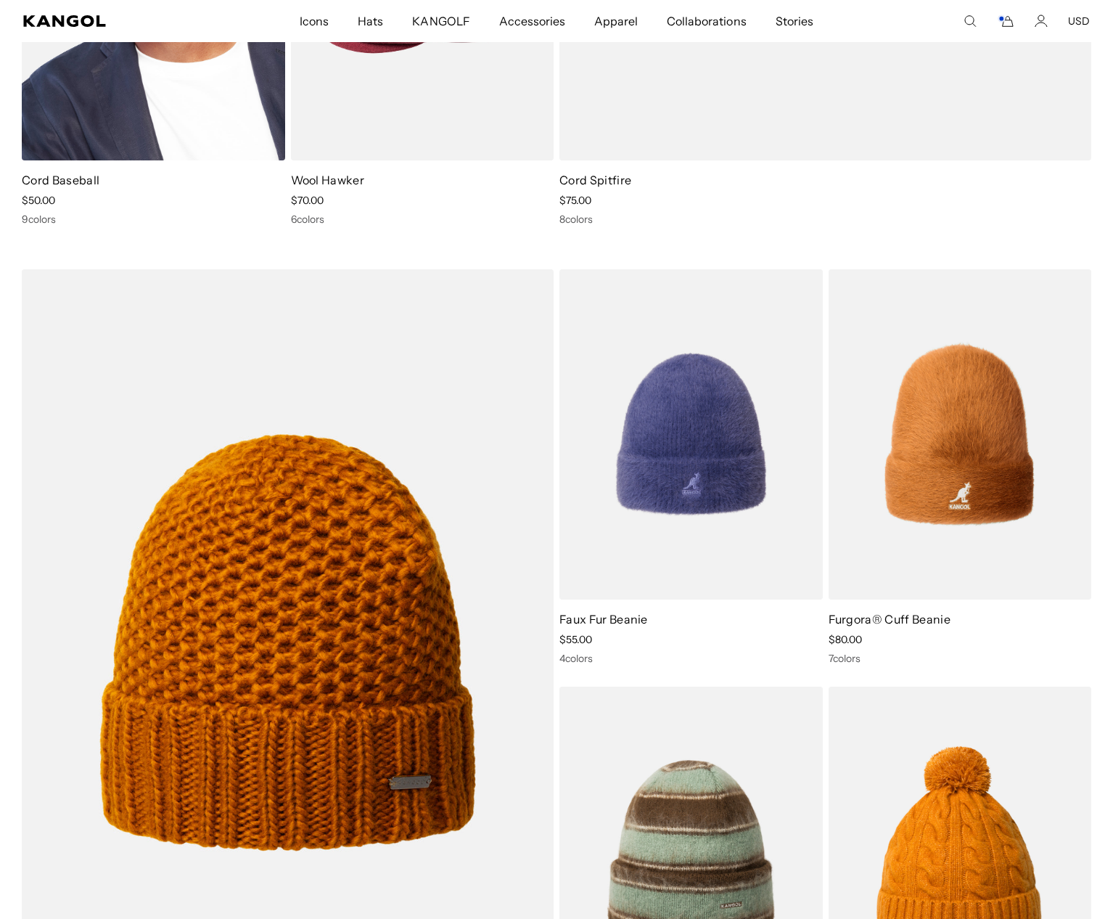
scroll to position [9263, 0]
